Goal: Download file/media

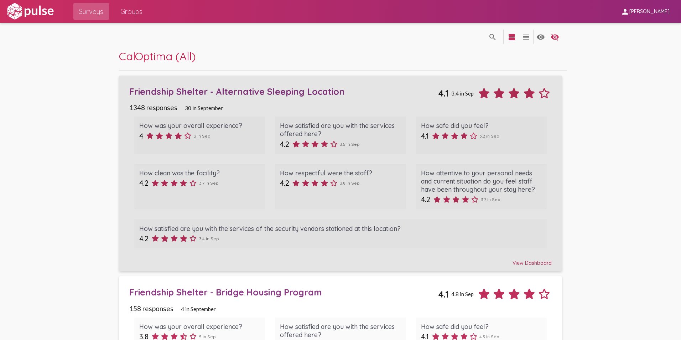
click at [241, 91] on div "Friendship Shelter - Alternative Sleeping Location" at bounding box center [283, 91] width 309 height 11
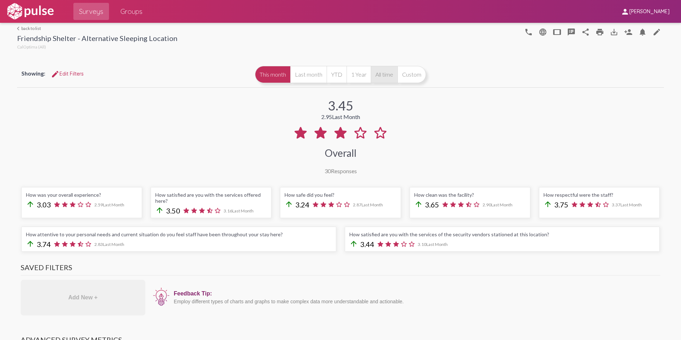
click at [377, 72] on button "All time" at bounding box center [384, 74] width 27 height 17
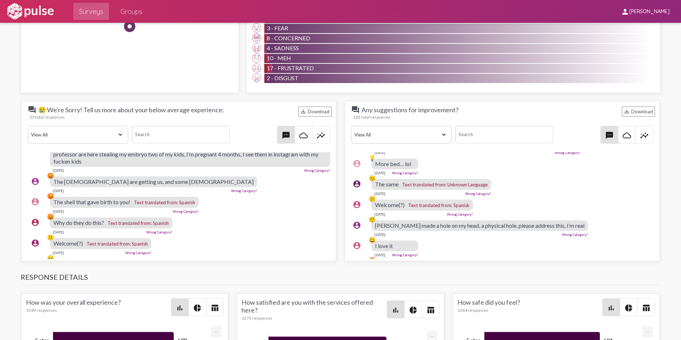
scroll to position [120, 2]
click at [643, 112] on div "save_alt Download" at bounding box center [638, 112] width 33 height 10
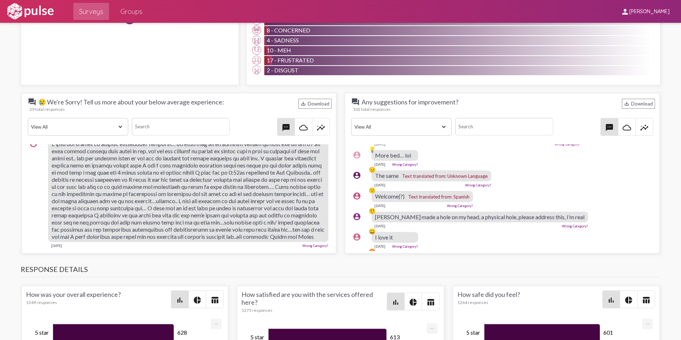
scroll to position [746, 0]
click at [315, 104] on div "save_alt Download" at bounding box center [315, 103] width 33 height 10
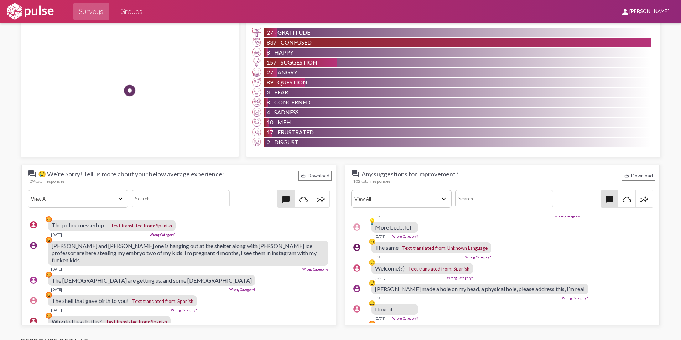
scroll to position [0, 2]
click at [629, 173] on div "save_alt Download" at bounding box center [638, 176] width 33 height 10
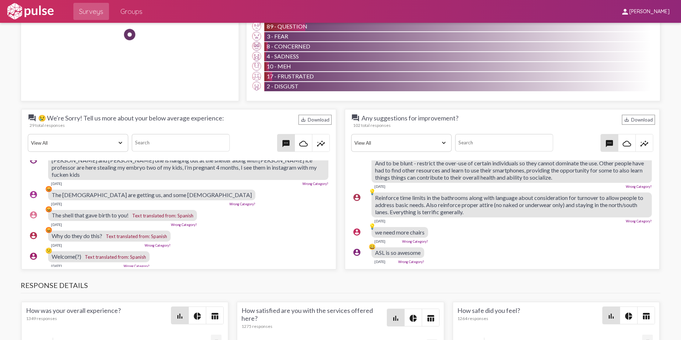
scroll to position [731, 0]
